Goal: Check status: Check status

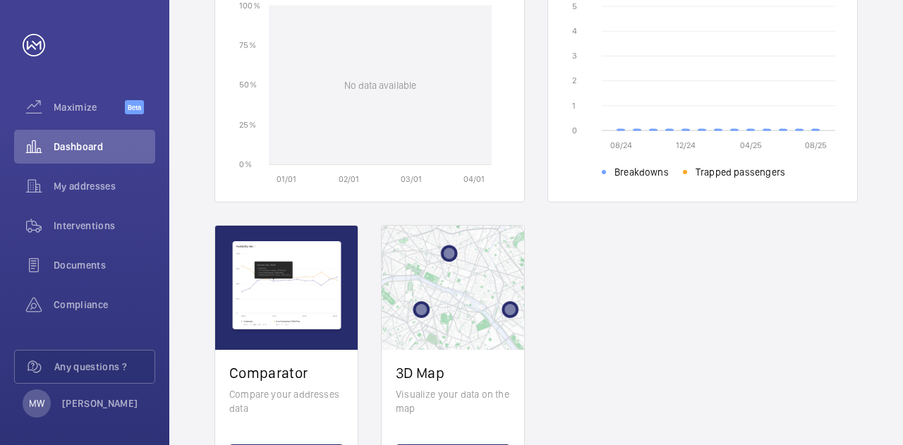
scroll to position [588, 0]
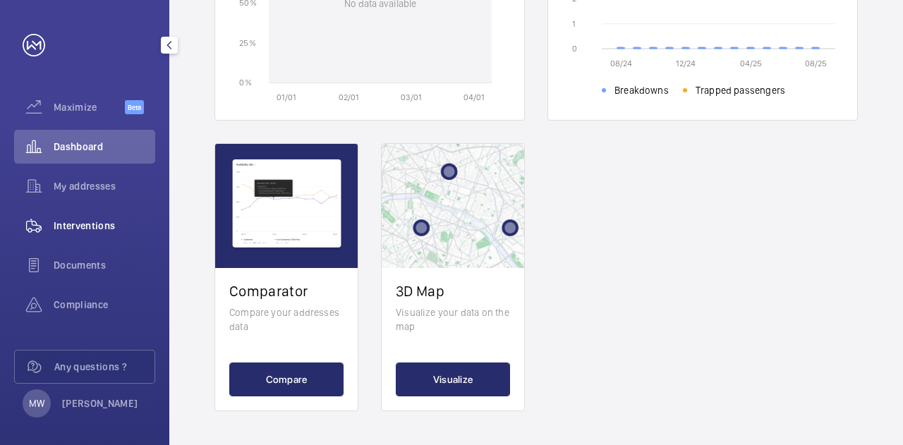
click at [95, 222] on span "Interventions" at bounding box center [105, 226] width 102 height 14
